Goal: Navigation & Orientation: Find specific page/section

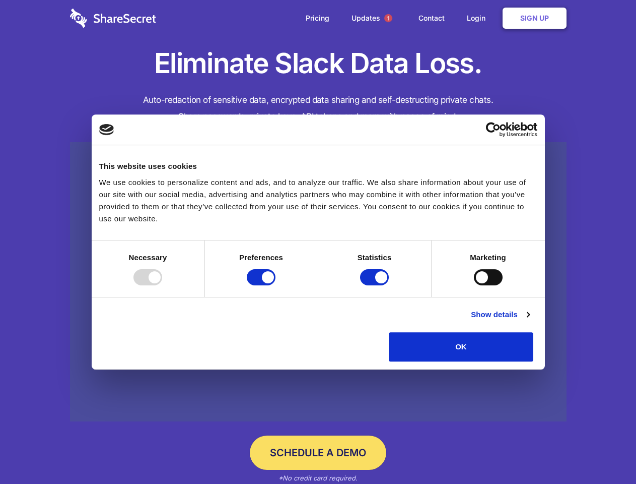
click at [162, 285] on div at bounding box center [148, 277] width 29 height 16
click at [276, 285] on input "Preferences" at bounding box center [261, 277] width 29 height 16
checkbox input "false"
click at [376, 285] on input "Statistics" at bounding box center [374, 277] width 29 height 16
checkbox input "false"
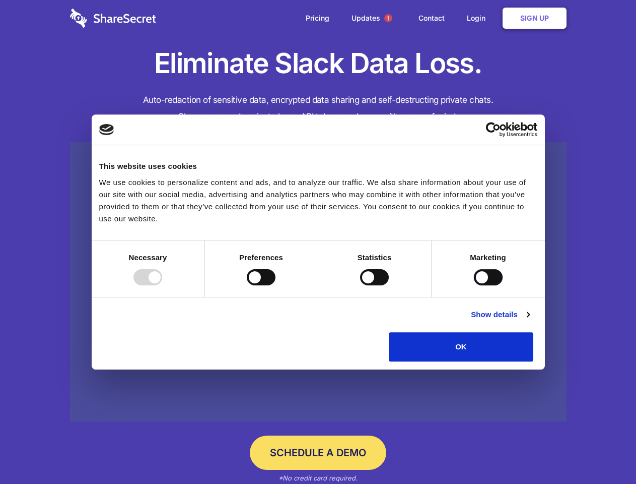
click at [474, 285] on input "Marketing" at bounding box center [488, 277] width 29 height 16
checkbox input "true"
click at [530, 320] on link "Show details" at bounding box center [500, 314] width 58 height 12
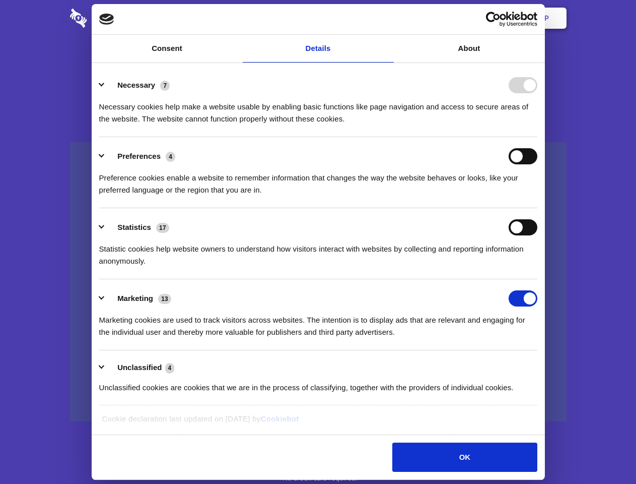
click at [538, 208] on li "Preferences 4 Preference cookies enable a website to remember information that …" at bounding box center [318, 172] width 438 height 71
click at [388, 18] on span "1" at bounding box center [388, 18] width 8 height 8
